Goal: Task Accomplishment & Management: Use online tool/utility

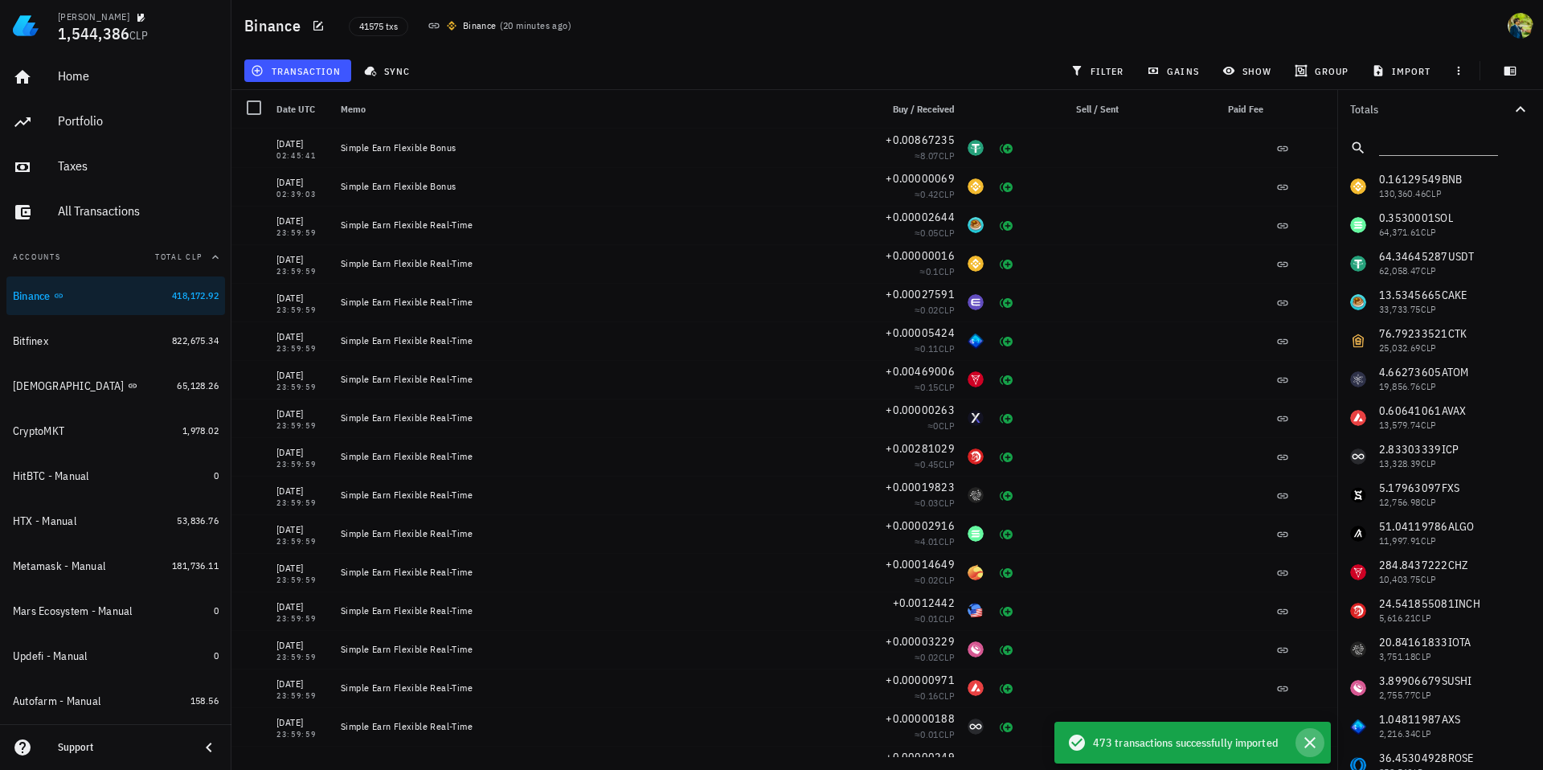
click at [1308, 739] on icon "button" at bounding box center [1309, 742] width 19 height 19
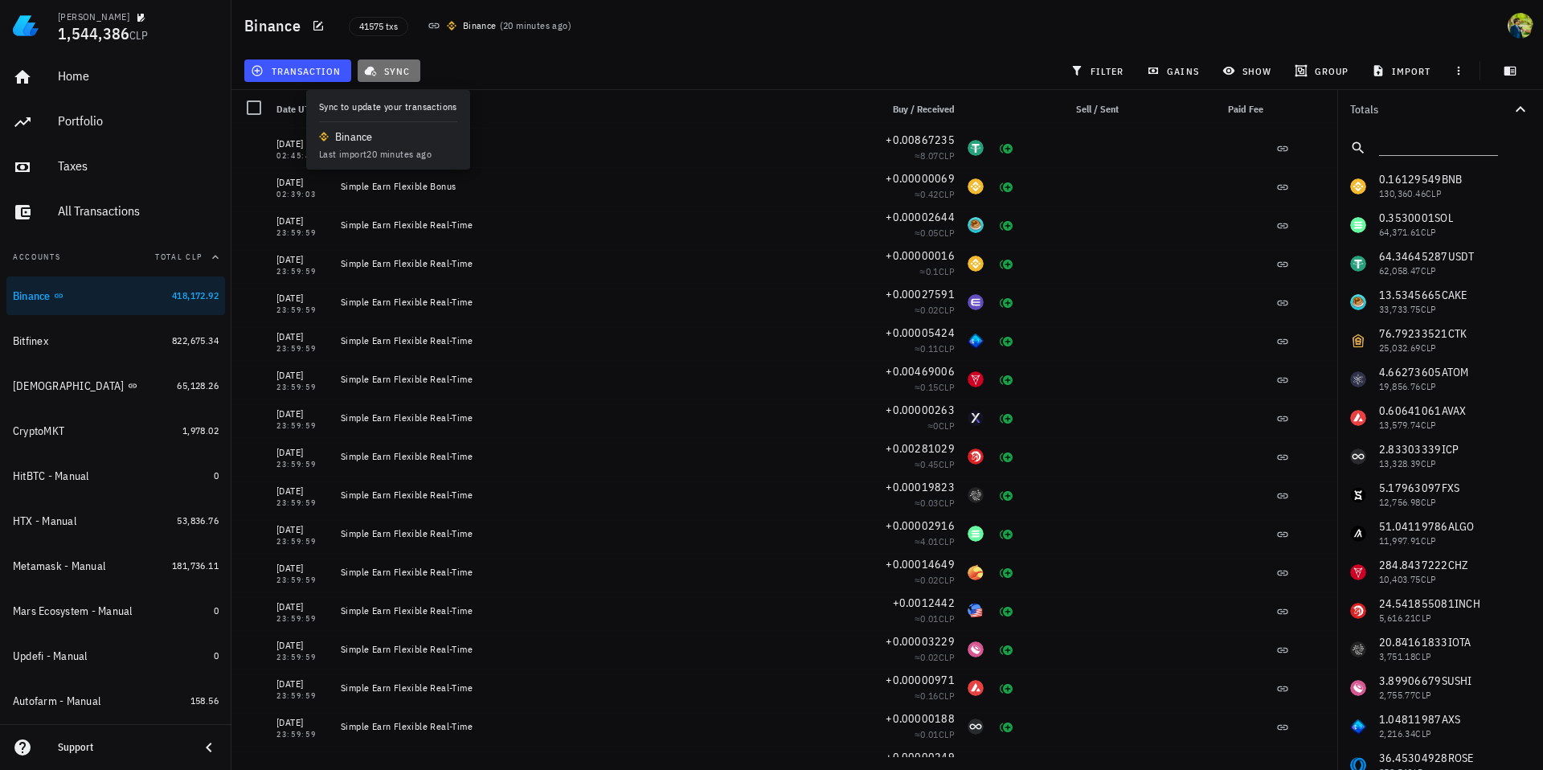
click at [409, 76] on span "sync" at bounding box center [388, 70] width 43 height 13
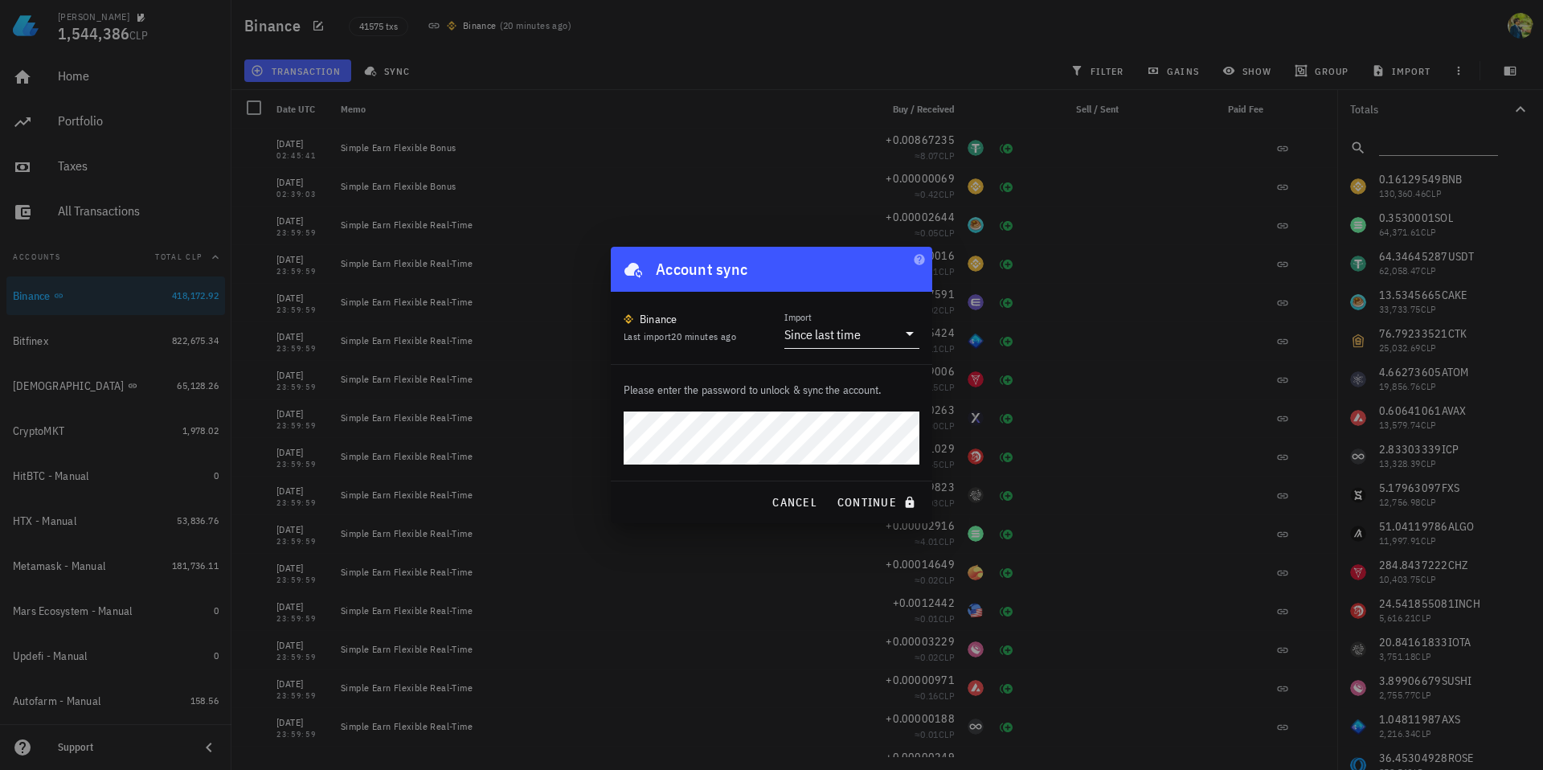
click at [852, 330] on div "Since last time" at bounding box center [822, 334] width 76 height 16
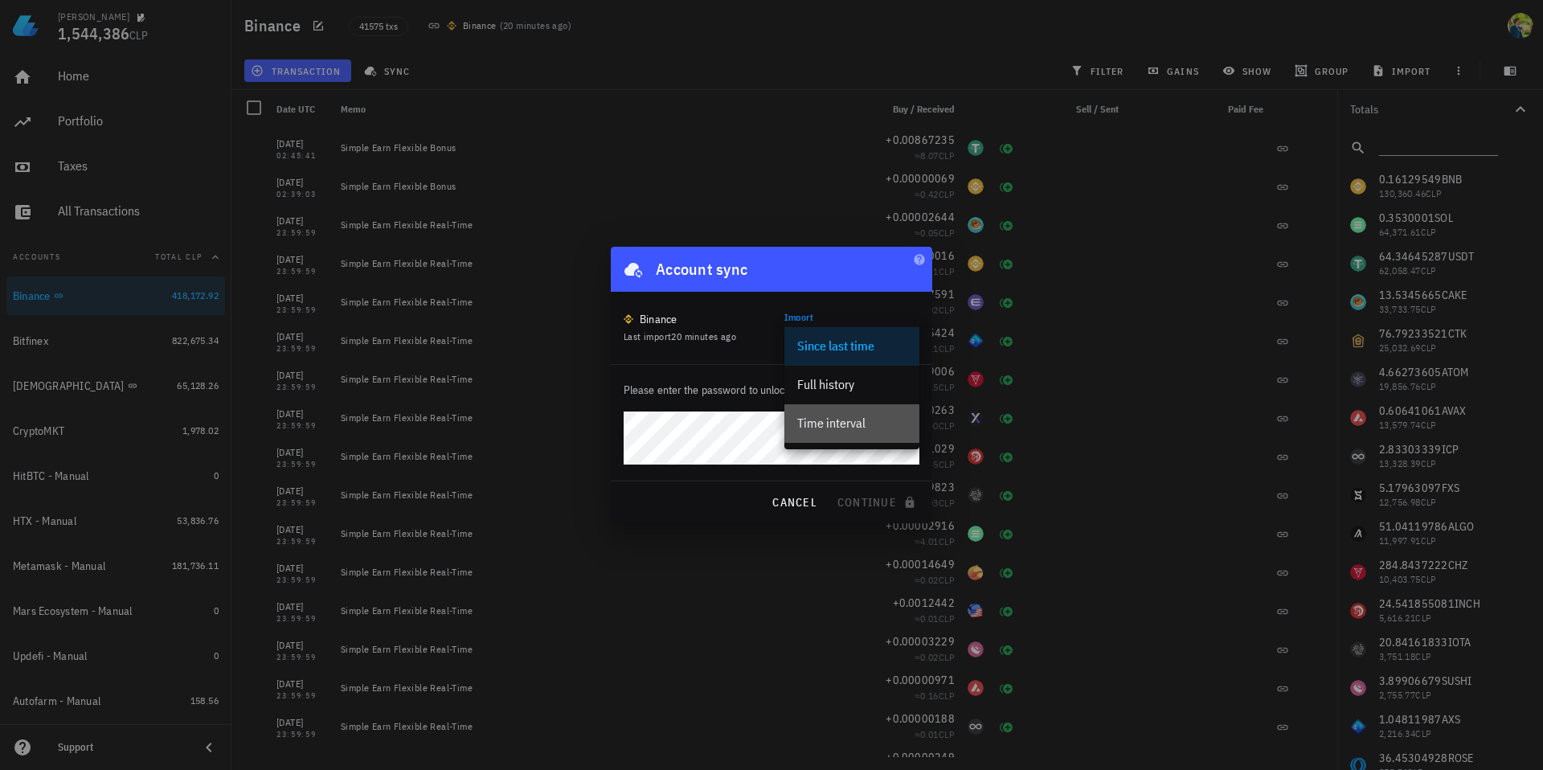
click at [846, 420] on div "Time interval" at bounding box center [851, 423] width 109 height 15
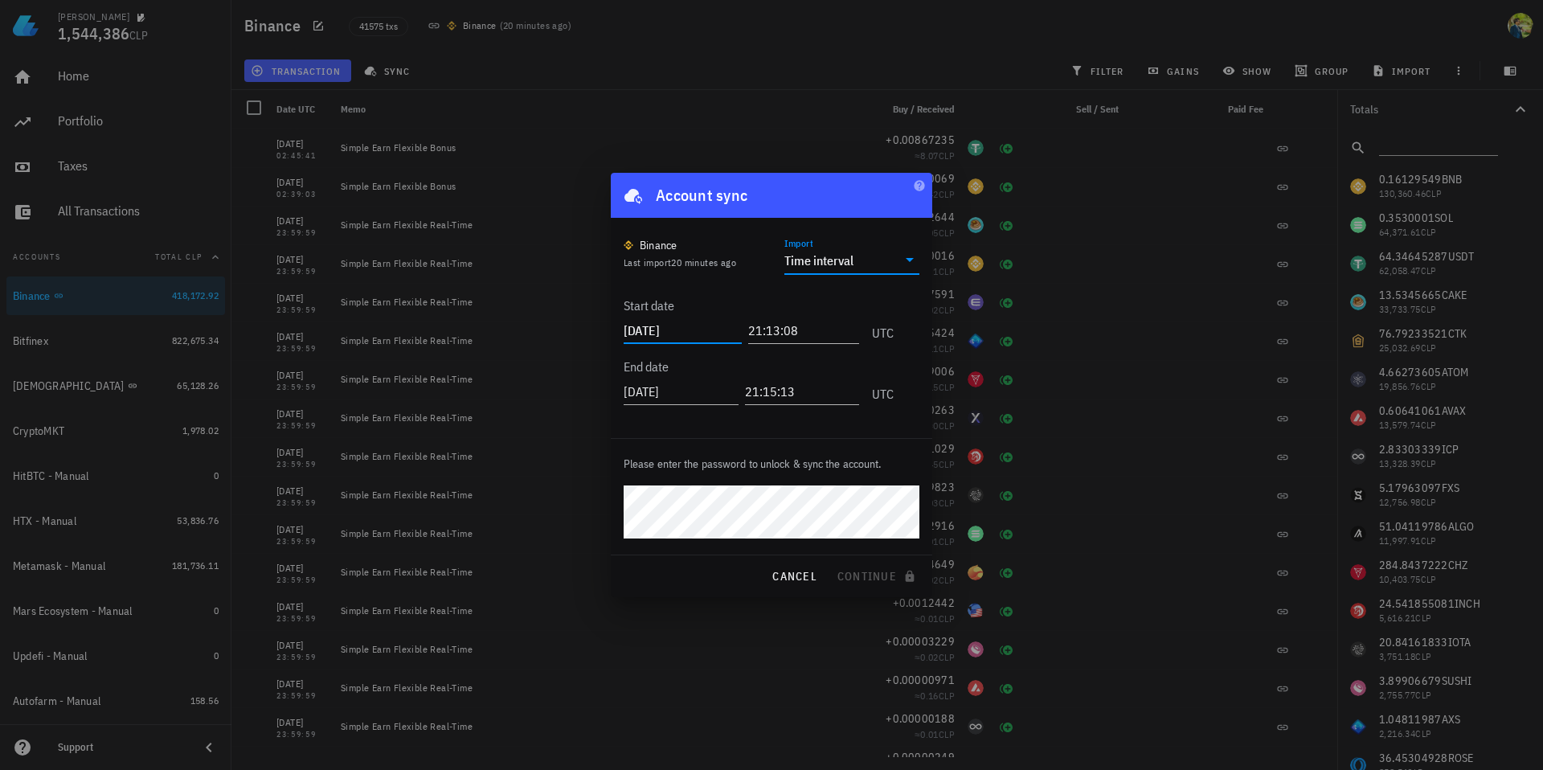
click at [661, 335] on input "[DATE]" at bounding box center [683, 330] width 118 height 26
click at [667, 330] on input "[DATE]" at bounding box center [683, 330] width 118 height 26
click at [693, 329] on input "[DATE]" at bounding box center [683, 330] width 118 height 26
drag, startPoint x: 690, startPoint y: 330, endPoint x: 678, endPoint y: 331, distance: 12.2
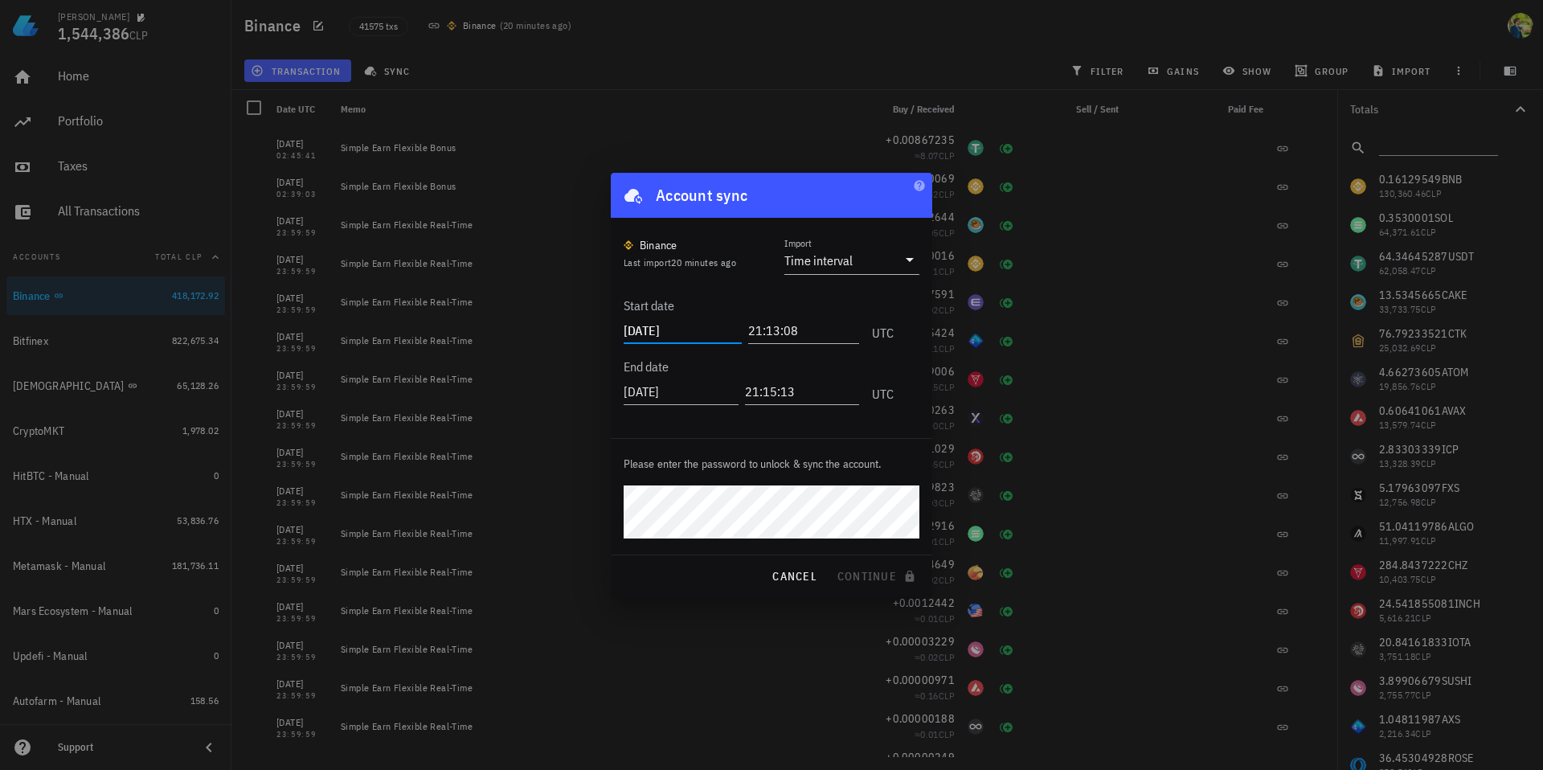
click at [678, 331] on input "[DATE]" at bounding box center [683, 330] width 118 height 26
click at [671, 329] on input "[DATE]" at bounding box center [683, 330] width 118 height 26
drag, startPoint x: 679, startPoint y: 330, endPoint x: 690, endPoint y: 330, distance: 11.3
click at [690, 330] on input "[DATE]" at bounding box center [683, 330] width 118 height 26
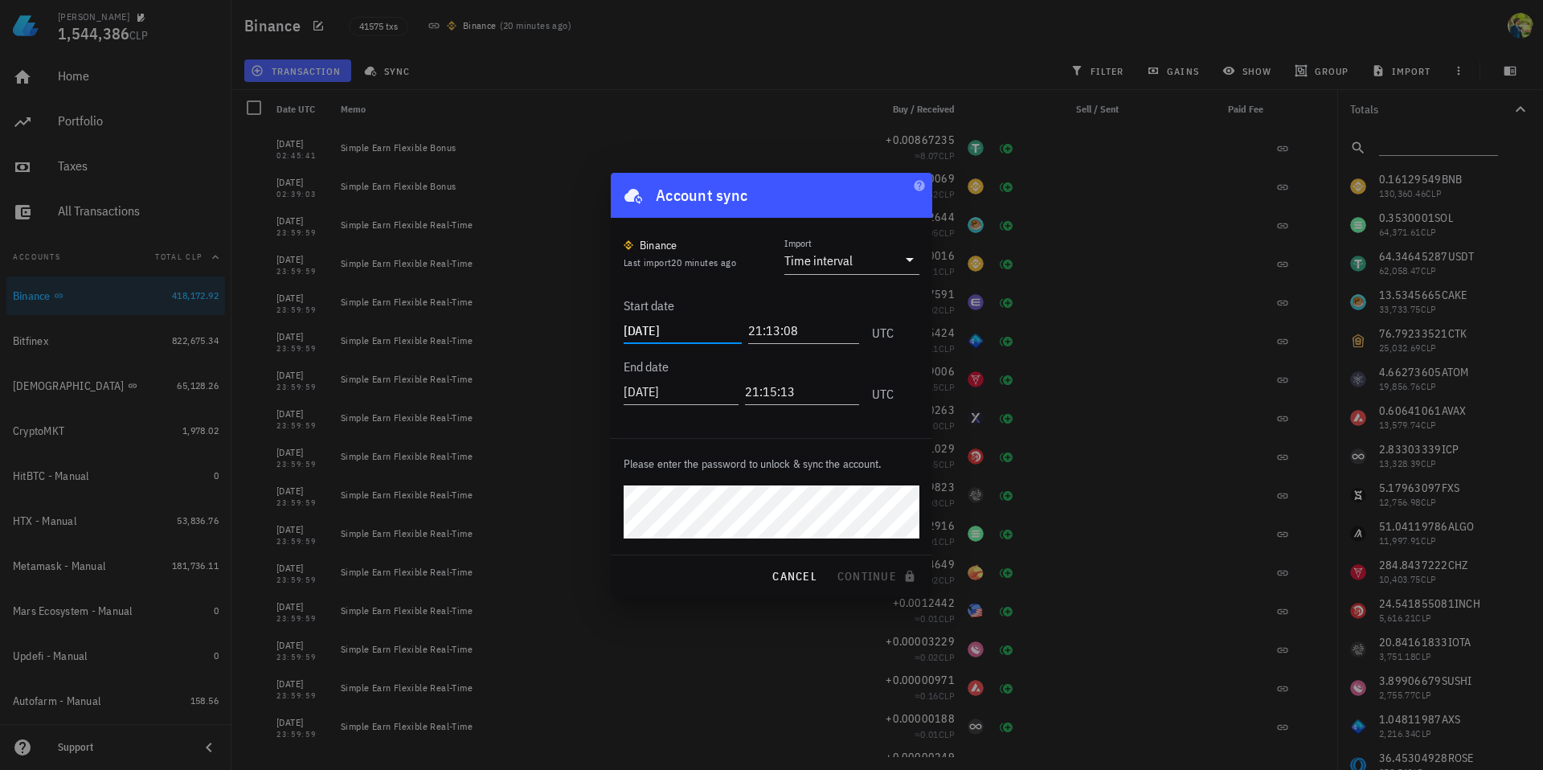
click at [691, 330] on input "[DATE]" at bounding box center [683, 330] width 118 height 26
type input "[DATE]"
click at [762, 330] on input "21:13:08" at bounding box center [800, 330] width 118 height 26
click at [751, 332] on input "21:13:08" at bounding box center [800, 330] width 118 height 26
click at [745, 333] on input "21:13:08" at bounding box center [800, 330] width 118 height 26
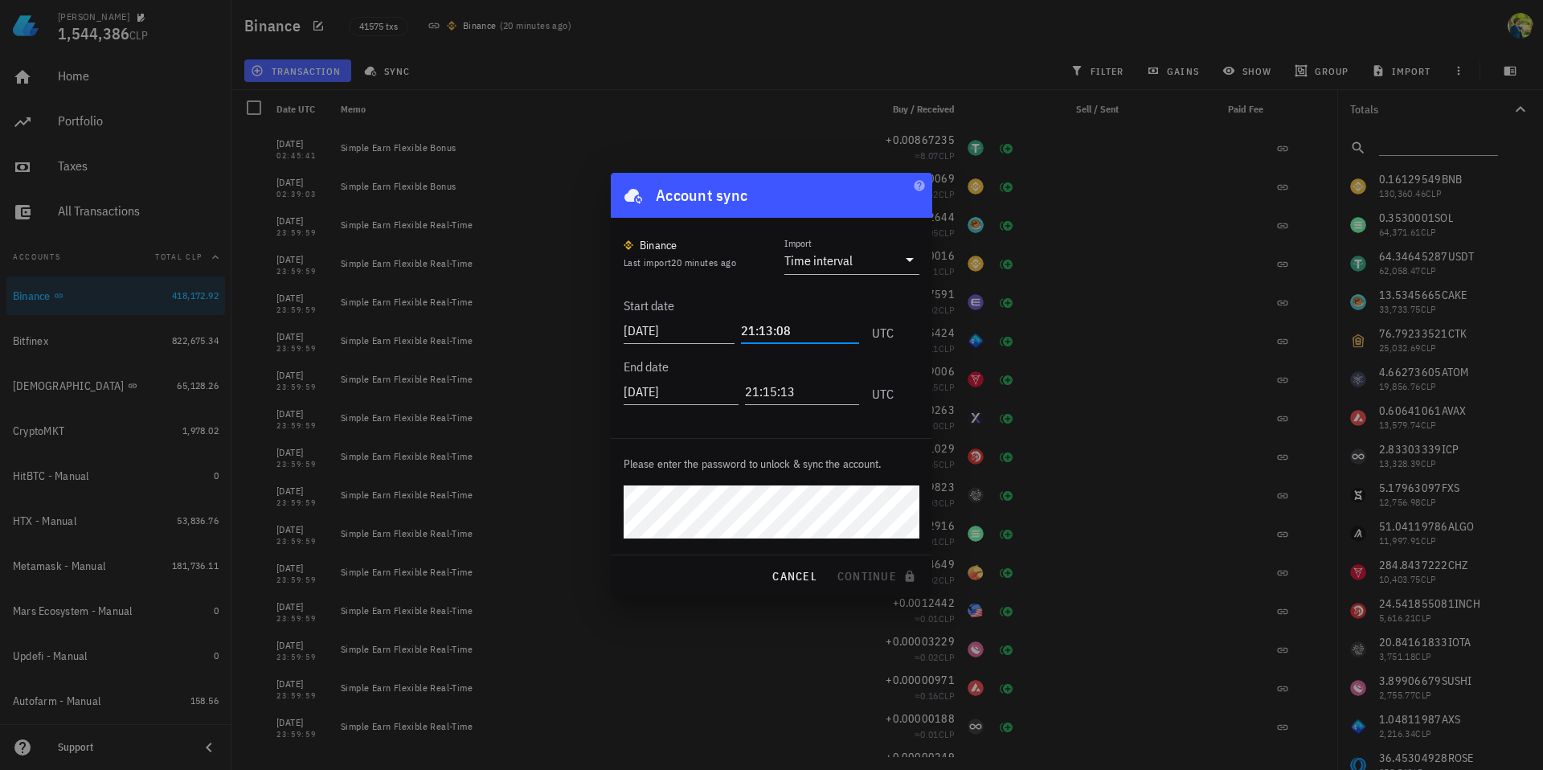
click at [745, 333] on input "21:13:08" at bounding box center [800, 330] width 118 height 26
type input "00:00:01"
click at [643, 394] on input "[DATE]" at bounding box center [683, 392] width 118 height 26
click at [669, 394] on input "[DATE]" at bounding box center [683, 392] width 118 height 26
type input "[DATE]"
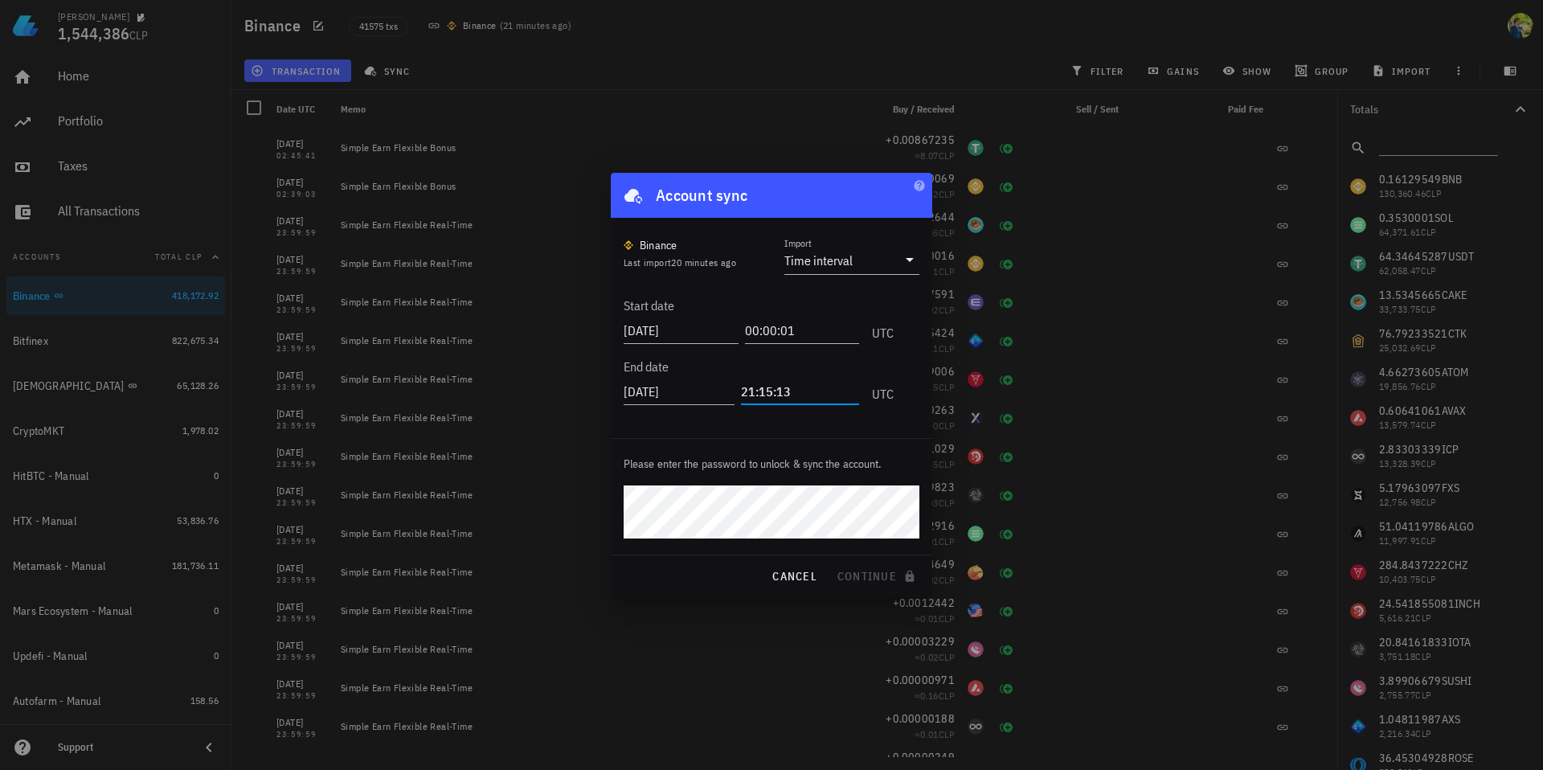
click at [760, 387] on input "21:15:13" at bounding box center [800, 392] width 118 height 26
click at [747, 392] on input "21:15:13" at bounding box center [800, 392] width 118 height 26
type input "23:59:59"
click at [873, 582] on span "continue" at bounding box center [878, 576] width 83 height 14
